Goal: Task Accomplishment & Management: Use online tool/utility

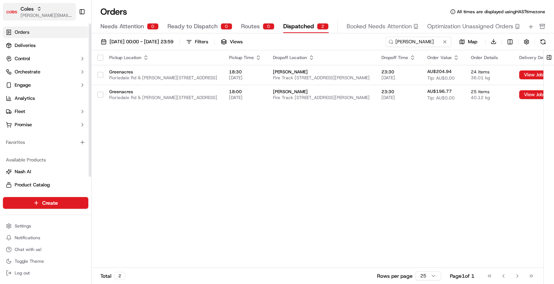
click at [44, 6] on div "Coles" at bounding box center [47, 8] width 52 height 7
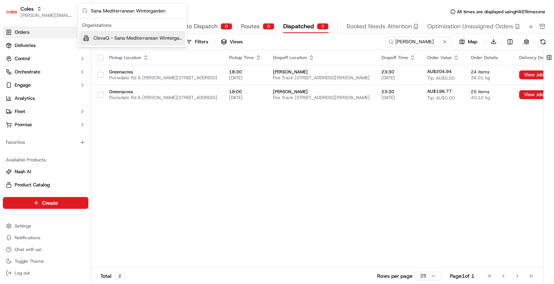
type input "Sana Mediterranean Wintergarden"
click at [114, 39] on span "ClevaQ - Sana Mediterranean Wintergarden" at bounding box center [138, 38] width 89 height 7
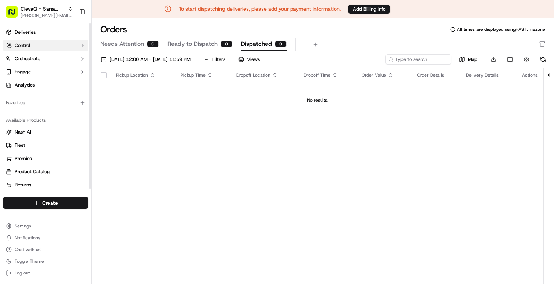
click at [71, 44] on button "Control" at bounding box center [45, 46] width 85 height 12
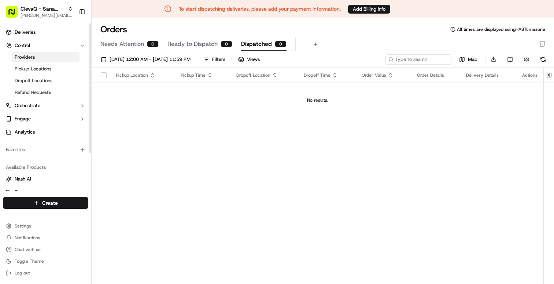
click at [36, 56] on link "Providers" at bounding box center [46, 57] width 68 height 10
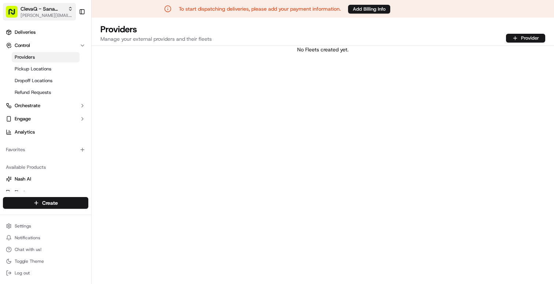
click at [38, 12] on span "barry@usenash.com" at bounding box center [47, 15] width 52 height 6
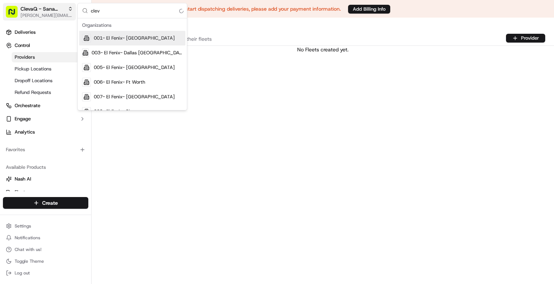
type input "cleva"
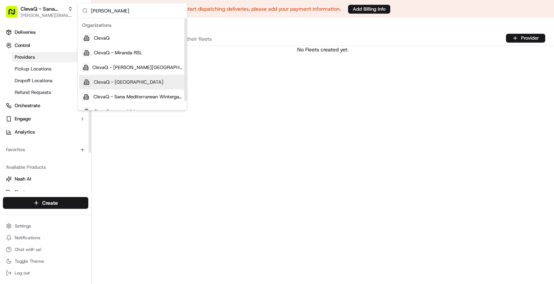
scroll to position [10, 0]
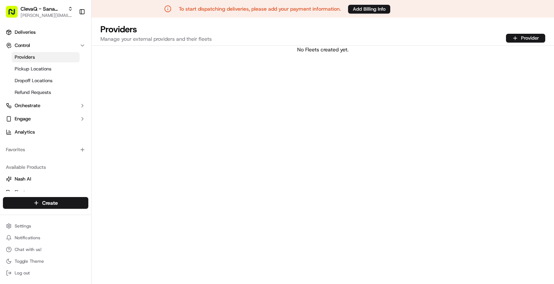
click at [249, 109] on div "No Fleets created yet." at bounding box center [323, 174] width 463 height 256
click at [514, 36] on button "Provider" at bounding box center [525, 38] width 39 height 9
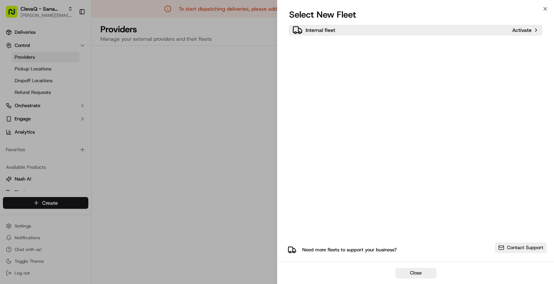
click at [494, 28] on div "Internal fleet" at bounding box center [401, 30] width 217 height 10
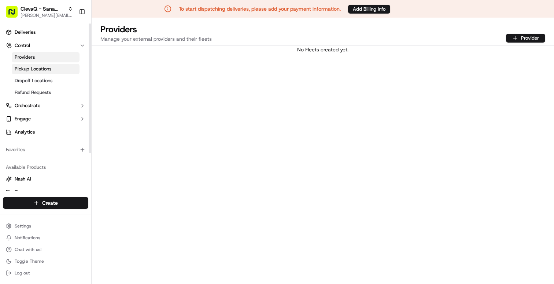
click at [48, 66] on span "Pickup Locations" at bounding box center [33, 69] width 37 height 7
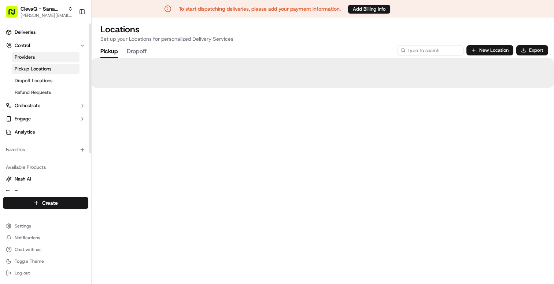
click at [43, 59] on link "Providers" at bounding box center [46, 57] width 68 height 10
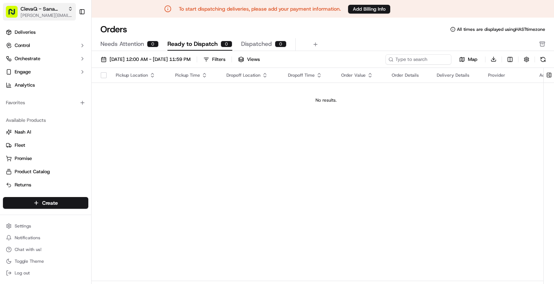
click at [26, 15] on span "barry@usenash.com" at bounding box center [47, 15] width 52 height 6
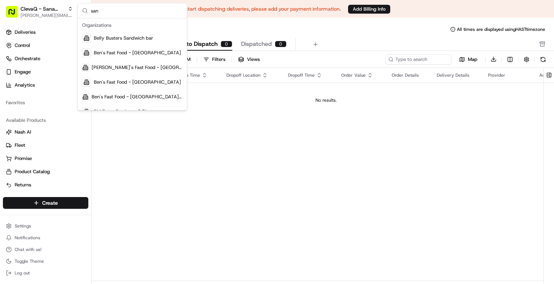
type input "san"
